Goal: Complete application form: Complete application form

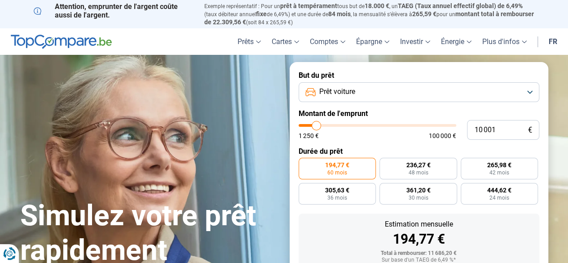
type input "30 250"
type input "30250"
click at [347, 124] on input "range" at bounding box center [378, 125] width 158 height 3
radio input "false"
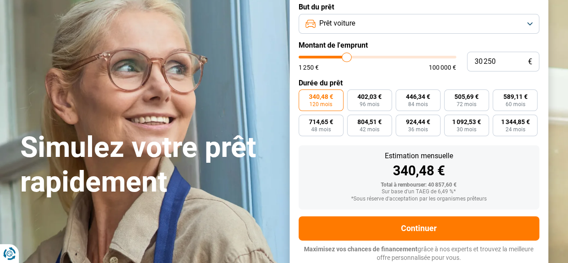
scroll to position [69, 0]
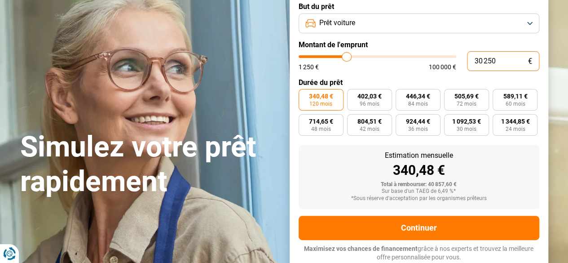
click at [495, 60] on input "30 250" at bounding box center [503, 61] width 72 height 20
type input "3 025"
type input "3000"
type input "302"
type input "1250"
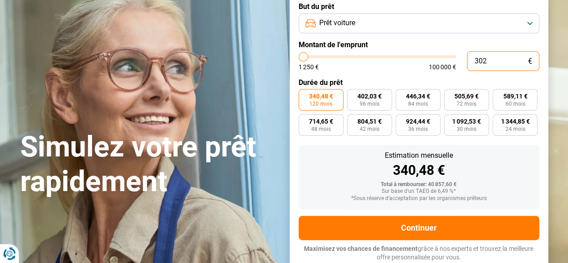
type input "30"
type input "1250"
type input "3"
type input "1250"
type input "0"
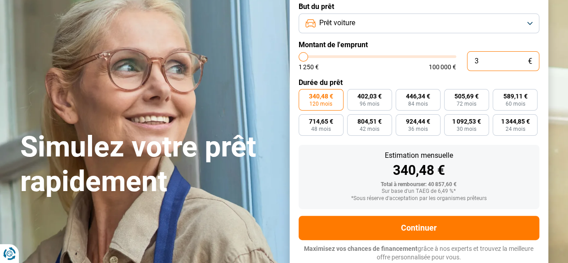
type input "1250"
type input "2"
type input "1250"
type input "25"
type input "1250"
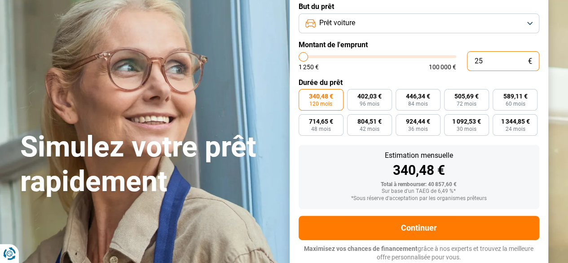
type input "250"
type input "1250"
type input "2 500"
type input "2500"
type input "25 000"
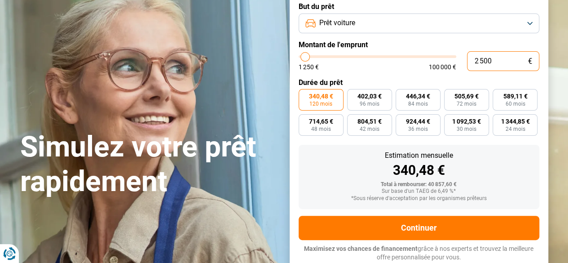
type input "25000"
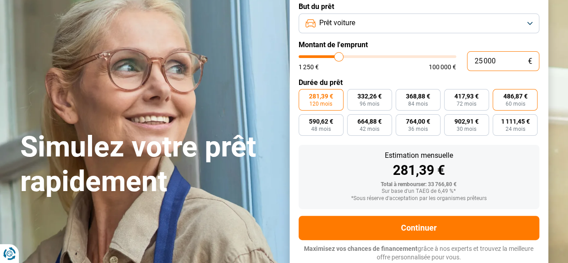
type input "25 000"
click at [514, 101] on span "60 mois" at bounding box center [515, 103] width 20 height 5
click at [499, 95] on input "486,87 € 60 mois" at bounding box center [496, 92] width 6 height 6
radio input "true"
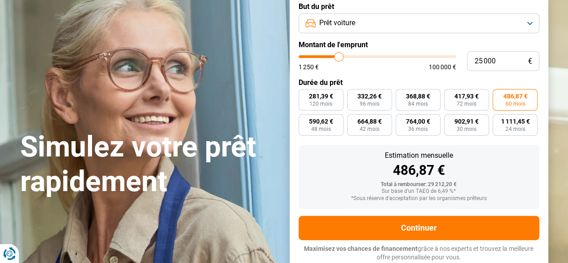
click at [299, 114] on input "590,62 € 48 mois" at bounding box center [302, 117] width 6 height 6
radio input "true"
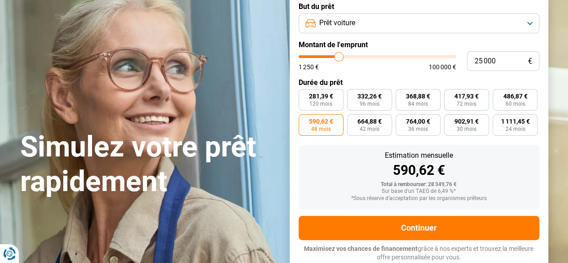
click at [347, 114] on input "664,88 € 42 mois" at bounding box center [350, 117] width 6 height 6
radio input "true"
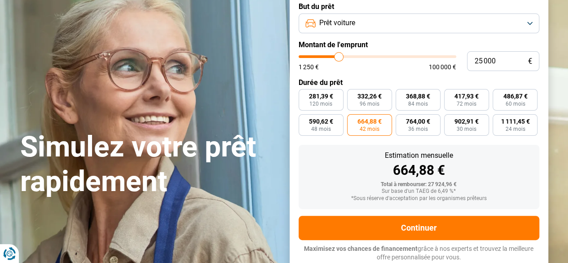
click at [299, 114] on input "590,62 € 48 mois" at bounding box center [302, 117] width 6 height 6
radio input "true"
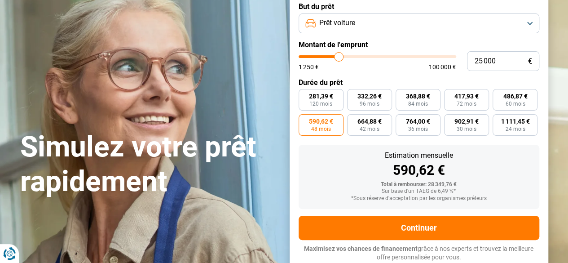
click at [493, 89] on input "486,87 € 60 mois" at bounding box center [496, 92] width 6 height 6
radio input "true"
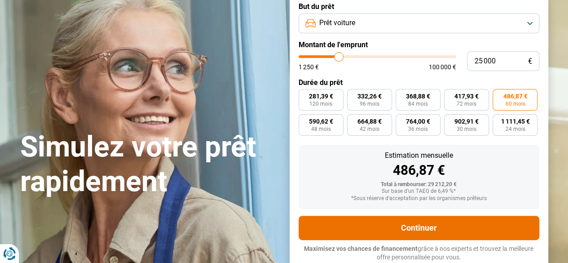
click at [407, 231] on button "Continuer" at bounding box center [419, 228] width 241 height 24
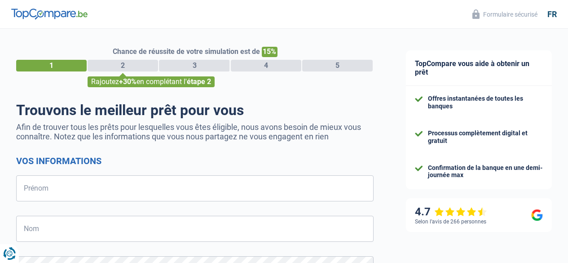
select select "32"
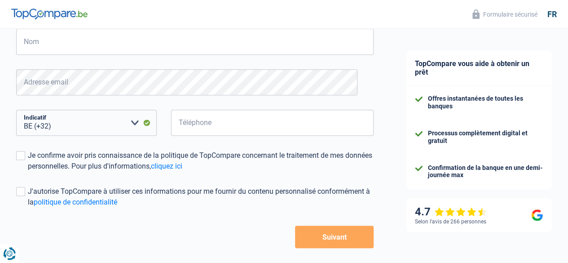
scroll to position [198, 0]
